Goal: Check status: Check status

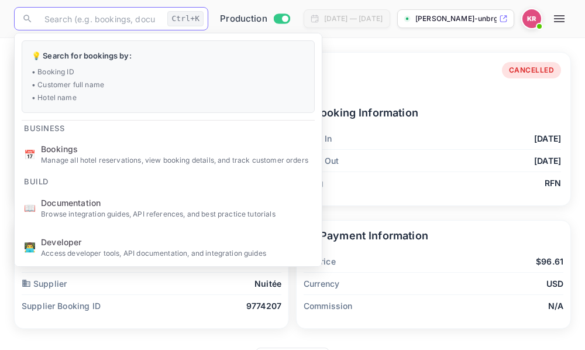
click at [55, 23] on input "text" at bounding box center [99, 18] width 125 height 23
type input "C6gHpqkfq"
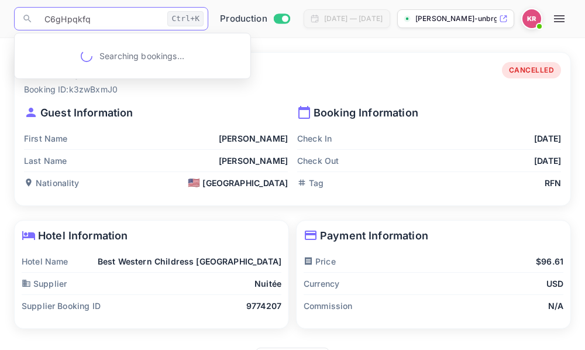
click at [45, 23] on input "C6gHpqkfq" at bounding box center [99, 18] width 125 height 23
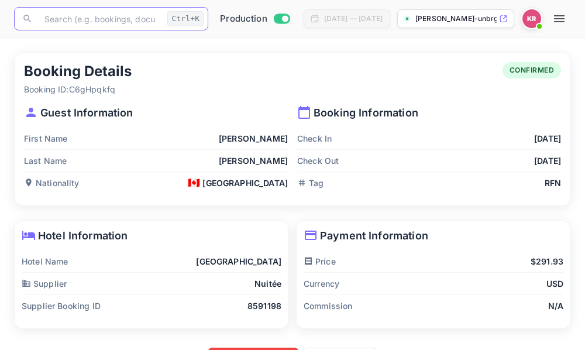
click at [565, 22] on icon "button" at bounding box center [559, 18] width 11 height 7
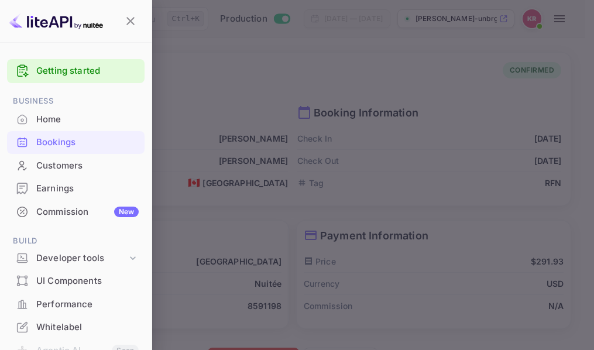
drag, startPoint x: 56, startPoint y: 148, endPoint x: 52, endPoint y: 140, distance: 8.4
click at [56, 147] on div "Bookings" at bounding box center [87, 142] width 102 height 13
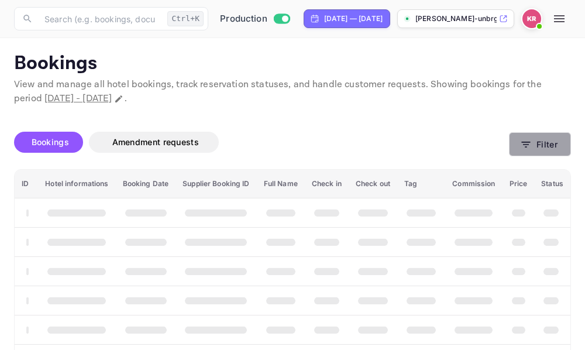
click at [527, 146] on icon "button" at bounding box center [526, 145] width 12 height 12
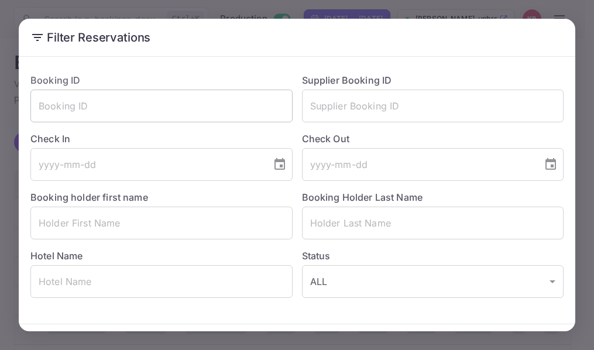
click at [40, 107] on input "text" at bounding box center [161, 106] width 262 height 33
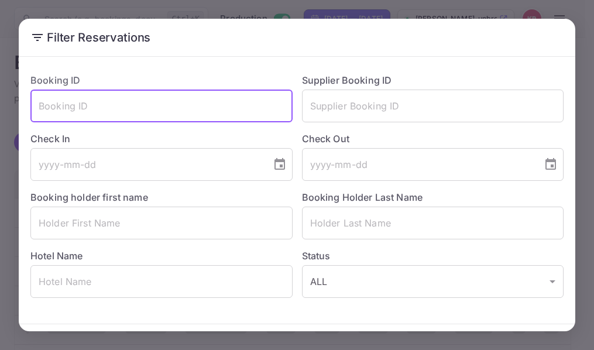
paste input "C6gHpqkfq"
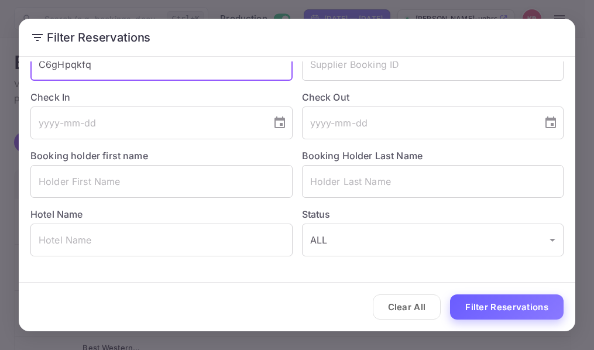
type input "C6gHpqkfq"
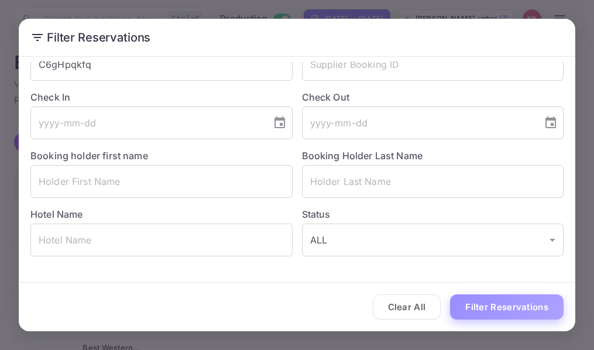
click at [470, 304] on button "Filter Reservations" at bounding box center [507, 306] width 114 height 25
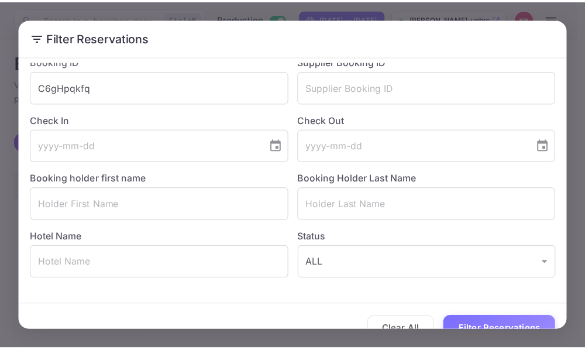
scroll to position [0, 0]
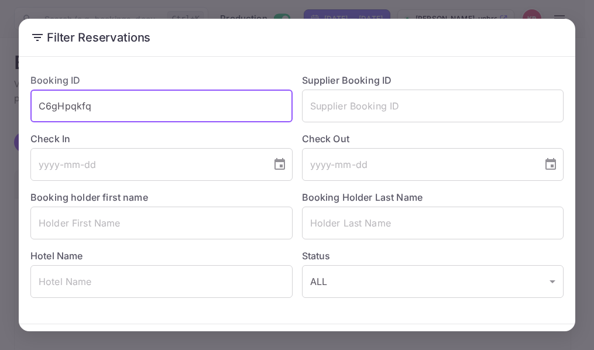
click at [39, 110] on input "C6gHpqkfq" at bounding box center [161, 106] width 262 height 33
click at [105, 111] on input "C6gHpqkfq" at bounding box center [161, 106] width 262 height 33
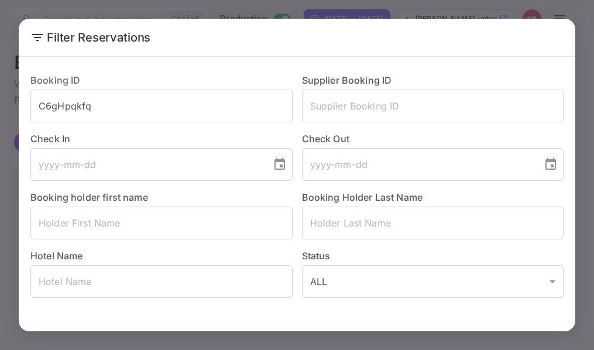
click at [458, 7] on div "Filter Reservations Booking ID C6gHpqkfq ​ Supplier Booking ID ​ Check In ​ Che…" at bounding box center [297, 175] width 594 height 350
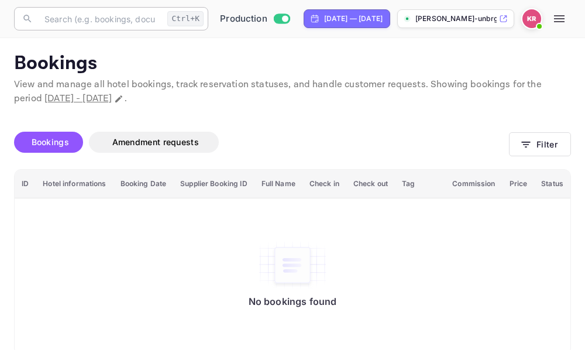
click at [56, 18] on input "text" at bounding box center [99, 18] width 125 height 23
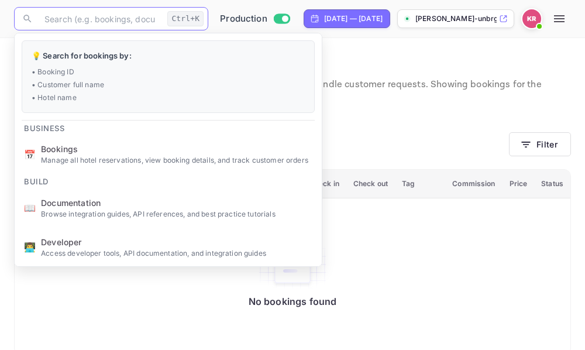
paste input "C6gHpqkfq"
type input "C6gHpqkfq"
